Goal: Task Accomplishment & Management: Complete application form

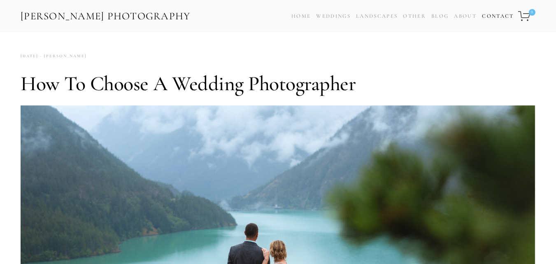
click at [495, 15] on link "Contact" at bounding box center [498, 16] width 32 height 12
click at [495, 19] on link "Contact" at bounding box center [498, 16] width 32 height 12
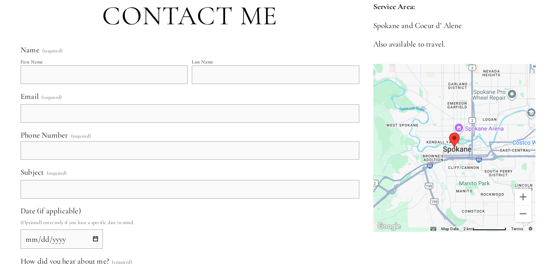
scroll to position [288, 0]
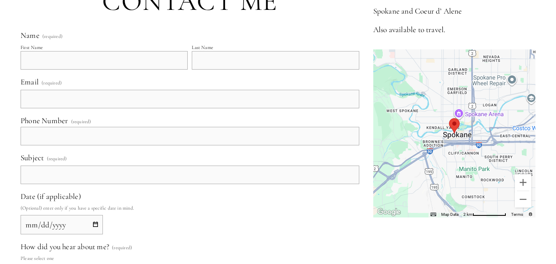
click at [88, 63] on input "First Name" at bounding box center [104, 60] width 167 height 19
type input "[PERSON_NAME]"
type input "[EMAIL_ADDRESS][DOMAIN_NAME]"
type input "[PHONE_NUMBER]"
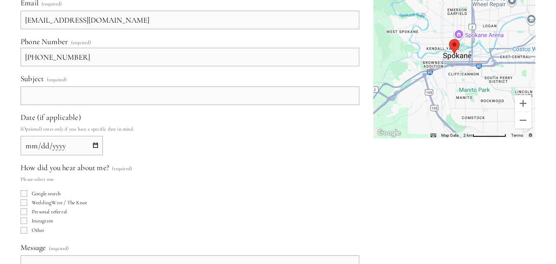
scroll to position [370, 0]
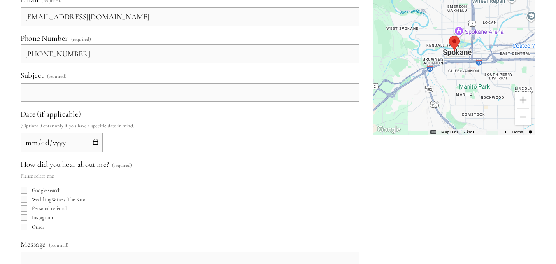
click at [109, 98] on input "Subject (required)" at bounding box center [190, 92] width 339 height 19
type input "4-Month Plan to Outrank Your Competitors"
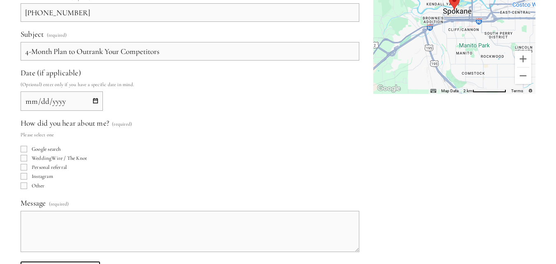
scroll to position [453, 0]
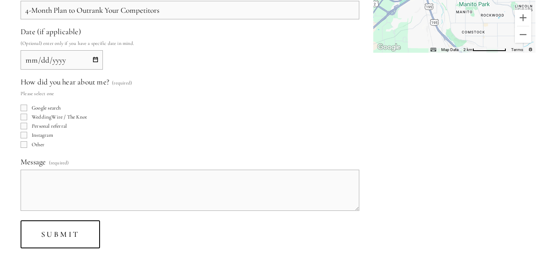
click at [97, 58] on input "Date (if applicable)" at bounding box center [62, 59] width 82 height 19
type input "[DATE]"
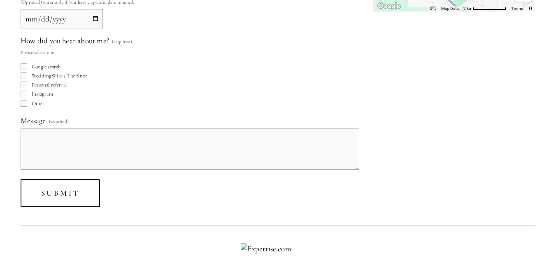
click at [25, 66] on input "Google search" at bounding box center [24, 66] width 7 height 7
checkbox input "true"
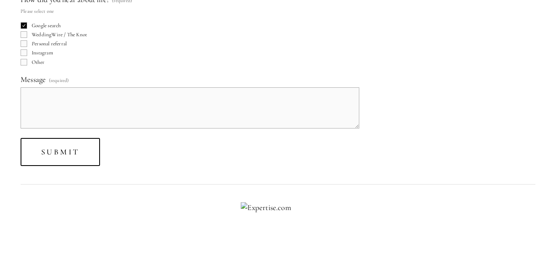
click at [82, 99] on textarea "Message (required)" at bounding box center [190, 107] width 339 height 41
paste textarea "Hello , I hope this message finds you well. I noticed that your website is not …"
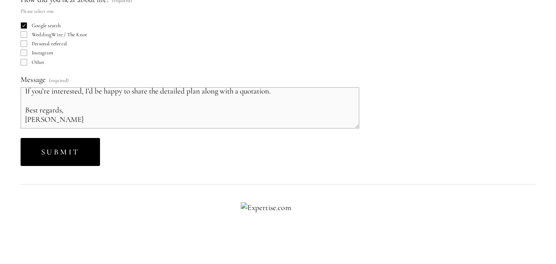
type textarea "Hello , I hope this message finds you well. I noticed that your website is not …"
click at [91, 148] on button "Submit Submit" at bounding box center [60, 152] width 79 height 28
click at [67, 152] on span "Submitting" at bounding box center [73, 151] width 65 height 9
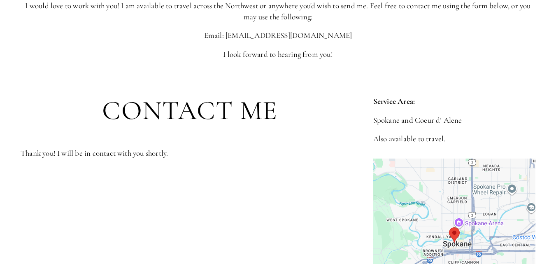
scroll to position [159, 0]
